Goal: Navigation & Orientation: Understand site structure

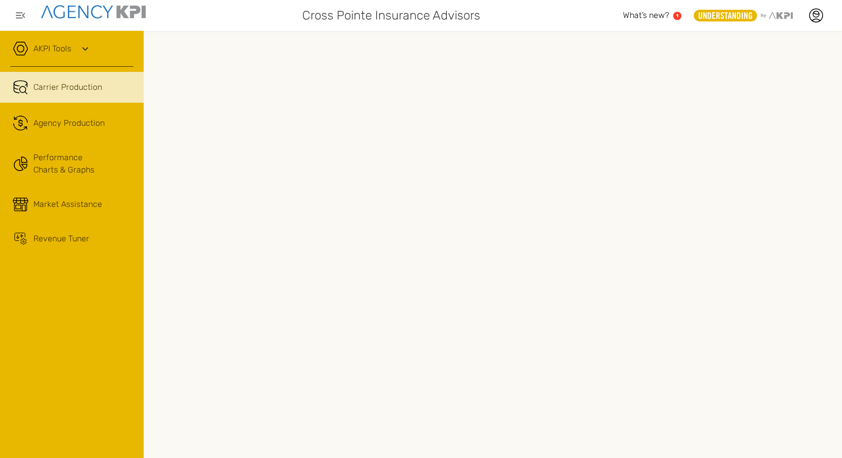
scroll to position [0, 30]
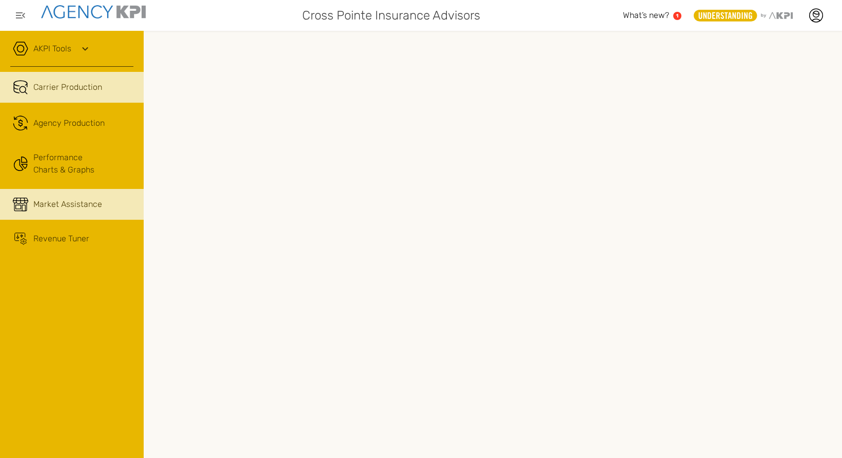
click at [64, 200] on span "Market Assistance" at bounding box center [67, 204] width 69 height 12
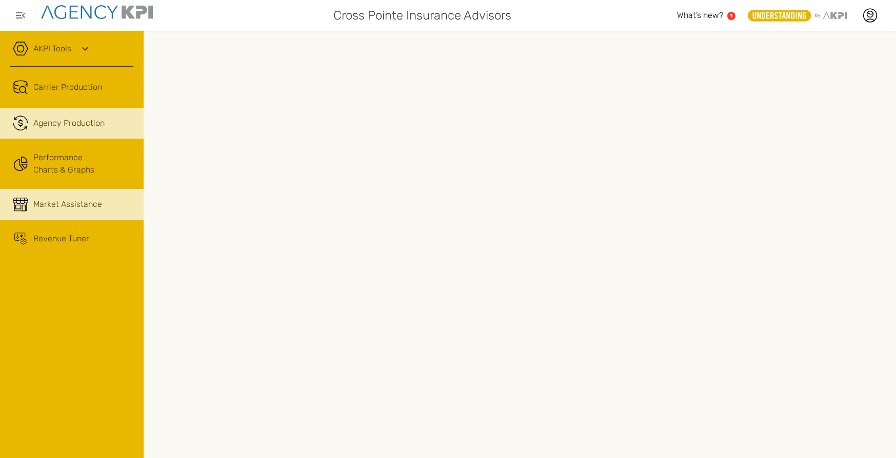
click at [67, 126] on span "Agency Production" at bounding box center [68, 123] width 71 height 12
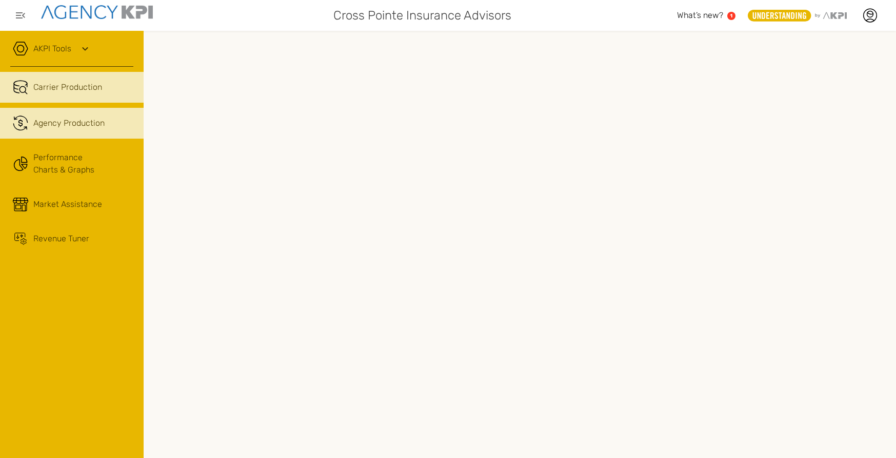
click at [72, 88] on span "Carrier Production" at bounding box center [67, 87] width 69 height 12
click at [841, 17] on icon at bounding box center [870, 15] width 15 height 15
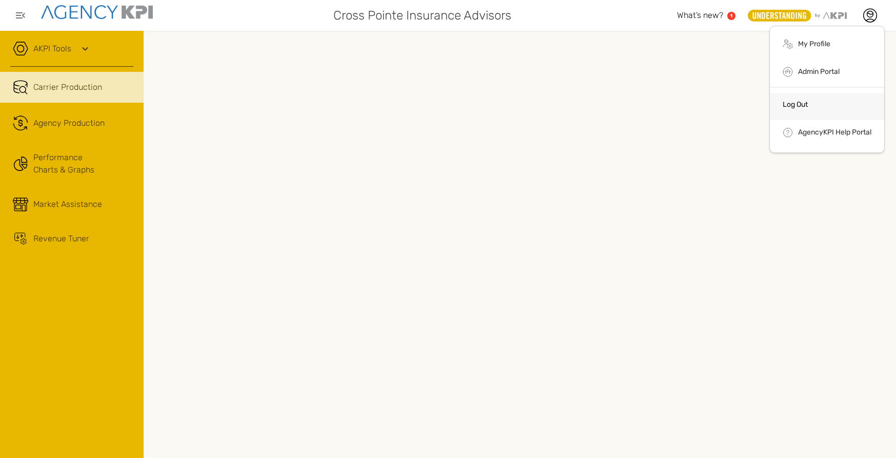
click at [806, 103] on link "Log Out" at bounding box center [795, 104] width 25 height 9
